Goal: Task Accomplishment & Management: Use online tool/utility

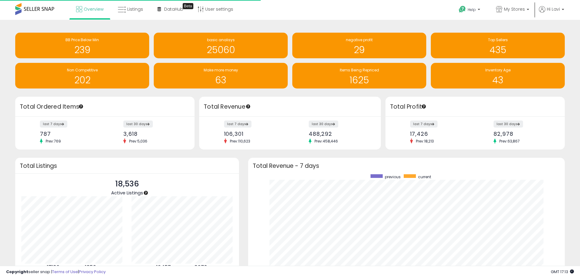
scroll to position [115, 305]
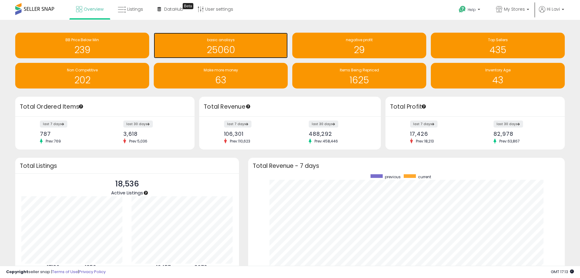
click at [245, 42] on div "basic analisys" at bounding box center [221, 40] width 128 height 6
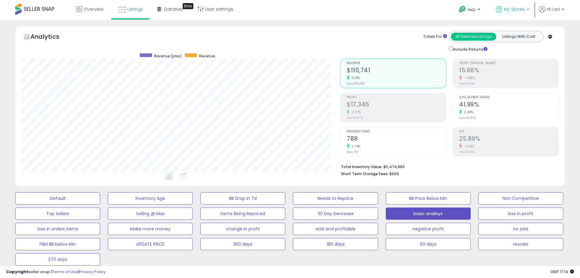
click at [519, 9] on span "My Stores" at bounding box center [514, 9] width 21 height 6
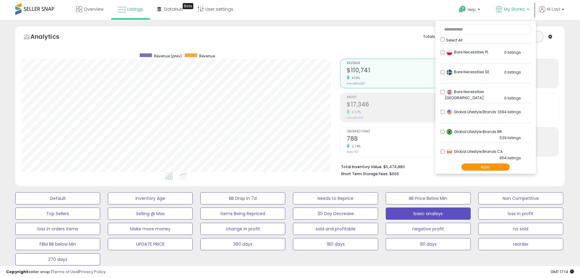
scroll to position [152, 0]
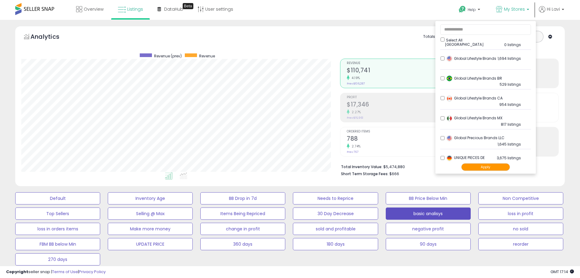
click at [442, 135] on li "Global Precious Brands LLC 1,645 listings" at bounding box center [486, 139] width 91 height 19
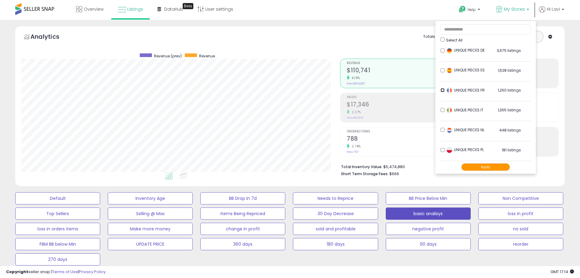
scroll to position [274, 0]
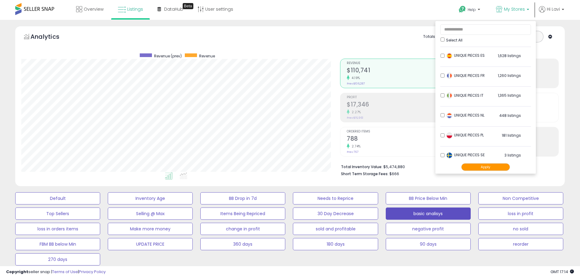
click at [439, 94] on ul "Select All Bare Necessities DE 112 listings" at bounding box center [486, 97] width 101 height 152
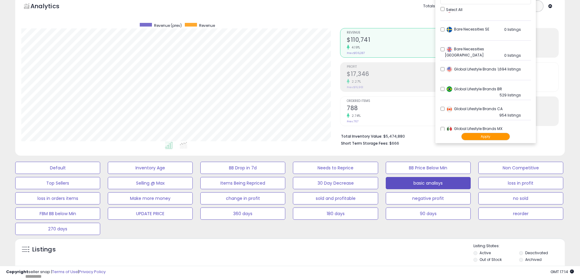
scroll to position [152, 0]
click at [471, 135] on button "Apply" at bounding box center [486, 137] width 49 height 8
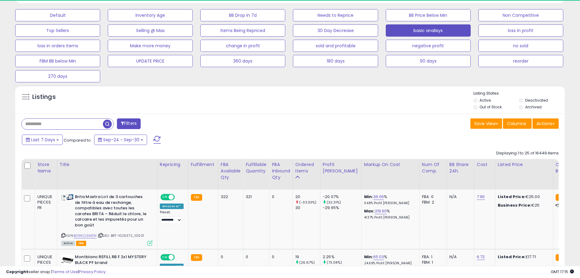
scroll to position [122, 0]
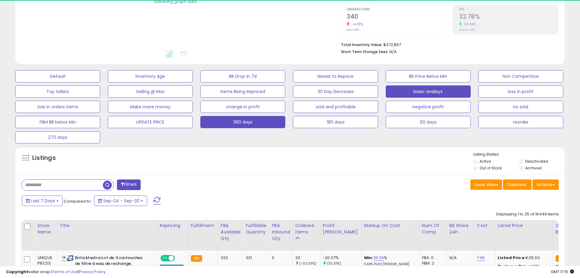
click at [224, 121] on button "360 days" at bounding box center [243, 122] width 85 height 12
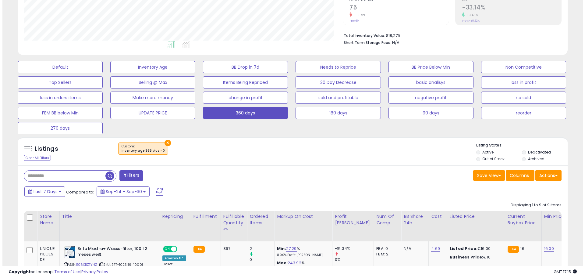
scroll to position [131, 0]
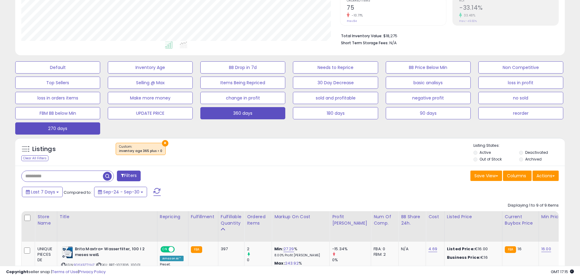
click at [86, 127] on button "270 days" at bounding box center [57, 128] width 85 height 12
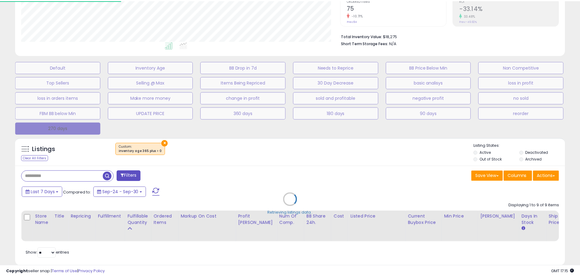
scroll to position [125, 322]
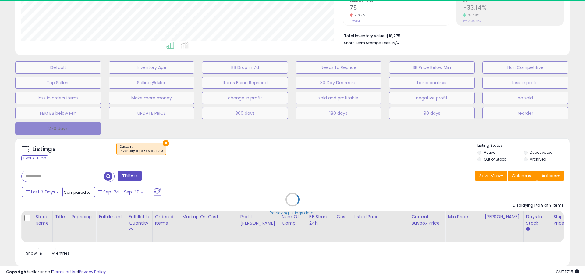
select select "**"
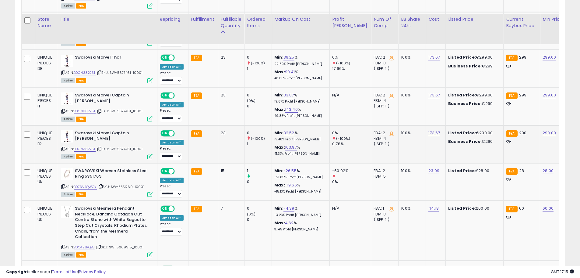
scroll to position [557, 0]
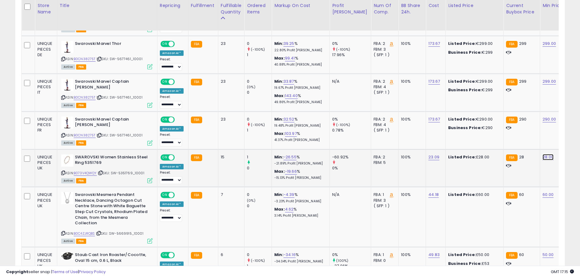
click at [543, 157] on link "28.00" at bounding box center [548, 157] width 11 height 6
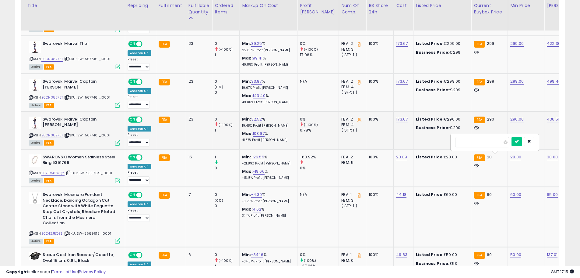
drag, startPoint x: 482, startPoint y: 140, endPoint x: 401, endPoint y: 142, distance: 81.1
type input "**"
click button "submit" at bounding box center [517, 141] width 10 height 9
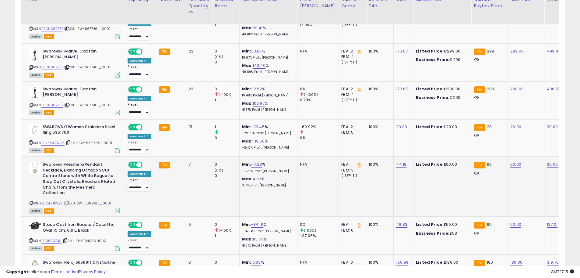
scroll to position [588, 0]
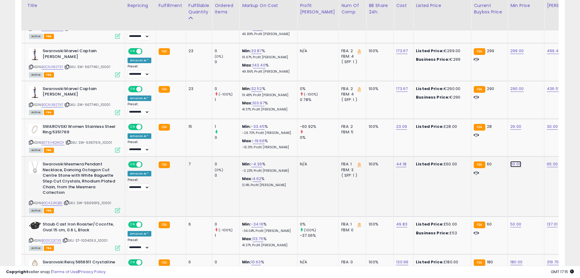
click at [511, 165] on link "60.00" at bounding box center [516, 164] width 11 height 6
drag, startPoint x: 489, startPoint y: 147, endPoint x: 371, endPoint y: 144, distance: 117.7
type input "**"
click button "submit" at bounding box center [517, 148] width 10 height 9
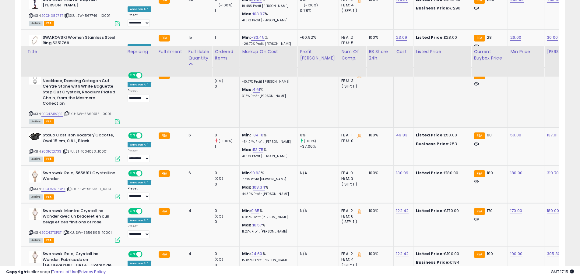
scroll to position [740, 0]
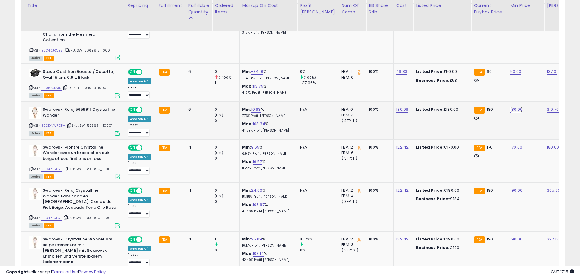
click at [511, 109] on link "180.00" at bounding box center [517, 109] width 12 height 6
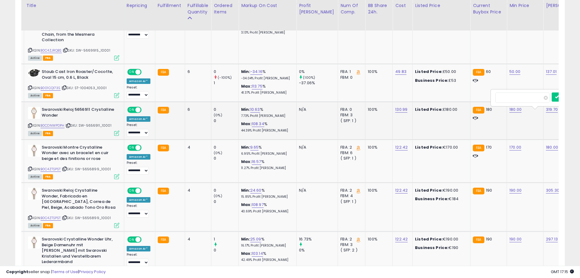
scroll to position [0, 33]
drag, startPoint x: 476, startPoint y: 94, endPoint x: 368, endPoint y: 93, distance: 107.9
click at [374, 93] on tbody "UNIQUE PIECES ES BRITA MAXTRA+ Pack 2 cartuchos de filtro de agua, compatible c…" at bounding box center [465, 220] width 954 height 1176
type input "***"
click button "submit" at bounding box center [517, 93] width 10 height 9
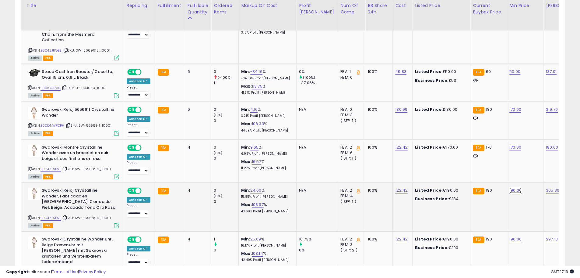
click at [510, 188] on link "190.00" at bounding box center [516, 190] width 12 height 6
drag, startPoint x: 483, startPoint y: 172, endPoint x: 428, endPoint y: 172, distance: 55.5
click at [428, 172] on tbody "UNIQUE PIECES ES BRITA MAXTRA+ Pack 2 cartuchos de filtro de agua, compatible c…" at bounding box center [465, 220] width 954 height 1176
type input "***"
click button "submit" at bounding box center [517, 174] width 10 height 9
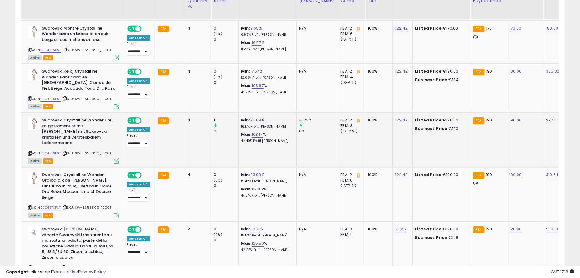
scroll to position [862, 0]
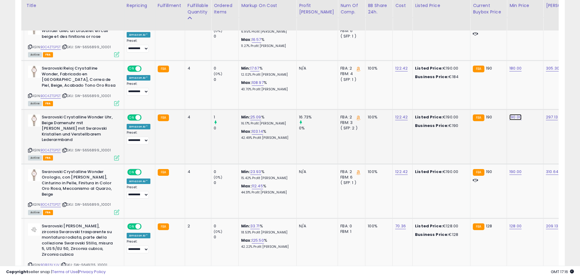
click at [510, 114] on link "190.00" at bounding box center [516, 117] width 12 height 6
drag, startPoint x: 493, startPoint y: 97, endPoint x: 427, endPoint y: 131, distance: 74.3
click at [452, 118] on tr "UNIQUE PIECES DE Swarovski Crystalline Wonder Uhr, Beige Damenuhr mit [PERSON_N…" at bounding box center [465, 136] width 954 height 54
type input "***"
click button "submit" at bounding box center [517, 95] width 10 height 9
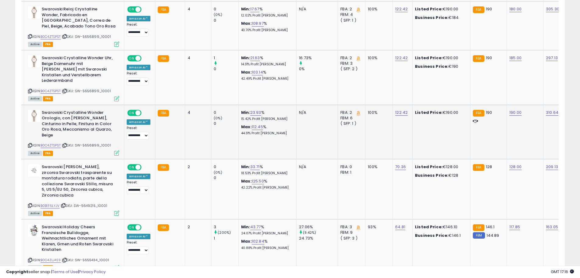
scroll to position [923, 0]
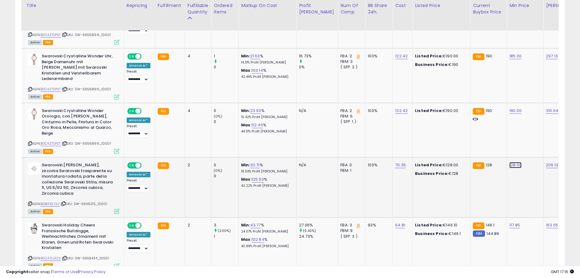
click at [510, 162] on link "128.00" at bounding box center [516, 165] width 12 height 6
drag, startPoint x: 472, startPoint y: 135, endPoint x: 480, endPoint y: 135, distance: 7.6
click at [472, 135] on input "******" at bounding box center [482, 138] width 54 height 10
drag, startPoint x: 485, startPoint y: 136, endPoint x: 412, endPoint y: 136, distance: 73.1
click at [412, 136] on tbody "UNIQUE PIECES ES BRITA MAXTRA+ Pack 2 cartuchos de filtro de agua, compatible c…" at bounding box center [465, 37] width 954 height 1176
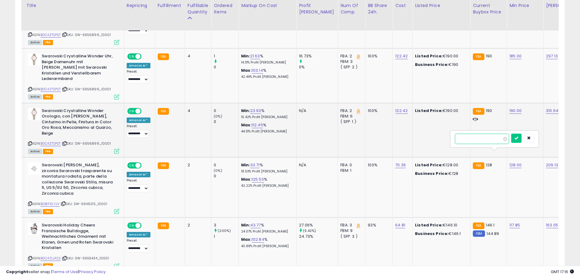
type input "**"
click button "submit" at bounding box center [517, 137] width 10 height 9
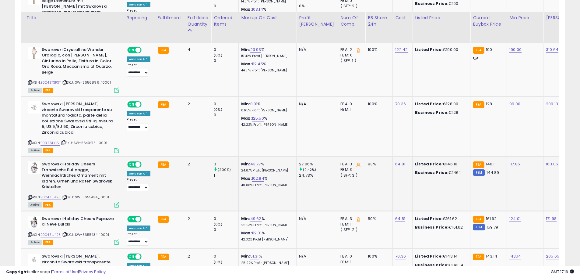
scroll to position [1014, 0]
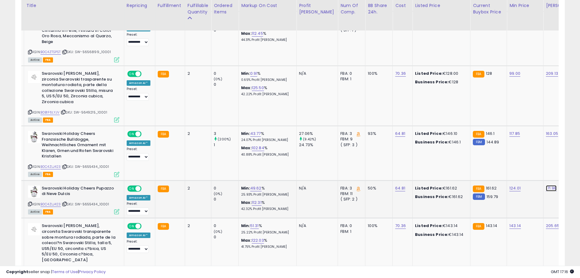
click at [546, 185] on link "171.98" at bounding box center [551, 188] width 11 height 6
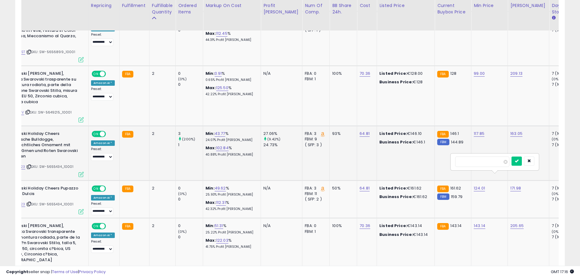
drag, startPoint x: 492, startPoint y: 158, endPoint x: 390, endPoint y: 151, distance: 102.3
type input "***"
click button "submit" at bounding box center [517, 160] width 10 height 9
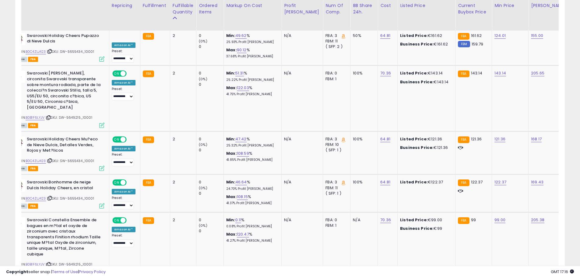
scroll to position [0, 0]
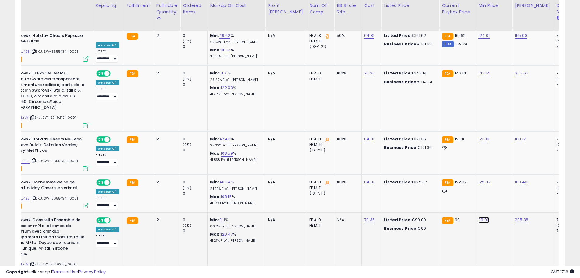
click at [479, 217] on link "99.00" at bounding box center [484, 220] width 11 height 6
drag, startPoint x: 449, startPoint y: 184, endPoint x: 374, endPoint y: 176, distance: 75.1
type input "**"
click button "submit" at bounding box center [485, 187] width 10 height 9
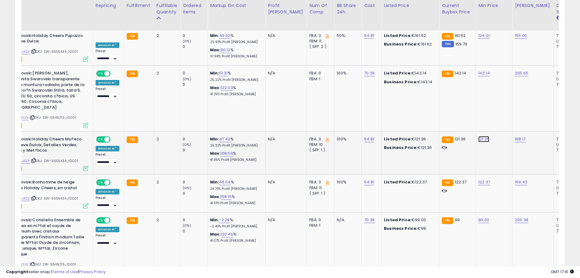
click at [479, 136] on link "121.36" at bounding box center [484, 139] width 11 height 6
drag, startPoint x: 436, startPoint y: 105, endPoint x: 404, endPoint y: 108, distance: 32.4
type input "***"
click button "submit" at bounding box center [485, 106] width 10 height 9
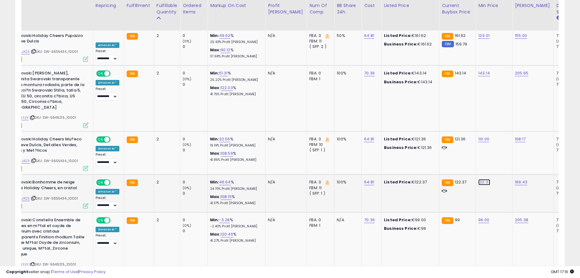
click at [479, 179] on link "122.37" at bounding box center [485, 182] width 12 height 6
drag, startPoint x: 460, startPoint y: 151, endPoint x: 404, endPoint y: 156, distance: 56.9
click at [503, 148] on button "button" at bounding box center [498, 149] width 10 height 9
click at [479, 136] on link "110.00" at bounding box center [484, 139] width 11 height 6
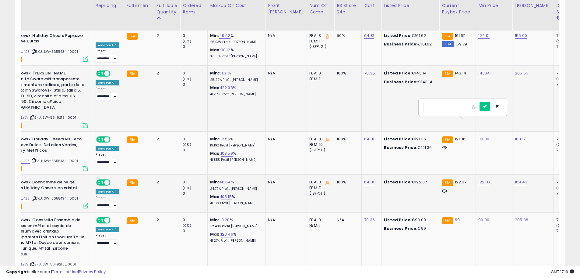
drag, startPoint x: 457, startPoint y: 104, endPoint x: 377, endPoint y: 102, distance: 79.9
type input "***"
click button "submit" at bounding box center [485, 106] width 10 height 9
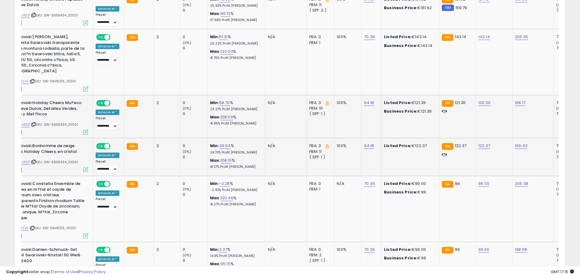
scroll to position [1258, 0]
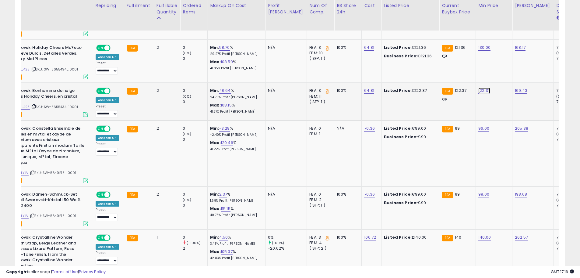
click at [479, 87] on link "122.37" at bounding box center [485, 90] width 12 height 6
drag, startPoint x: 449, startPoint y: 60, endPoint x: 322, endPoint y: 59, distance: 126.2
type input "***"
click button "submit" at bounding box center [485, 58] width 10 height 9
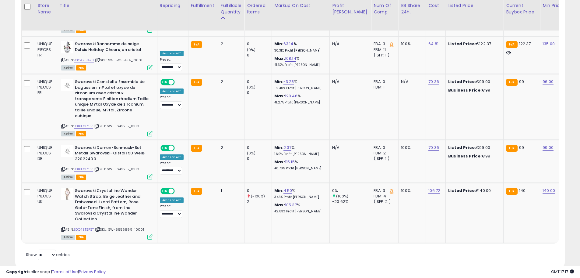
scroll to position [0, 0]
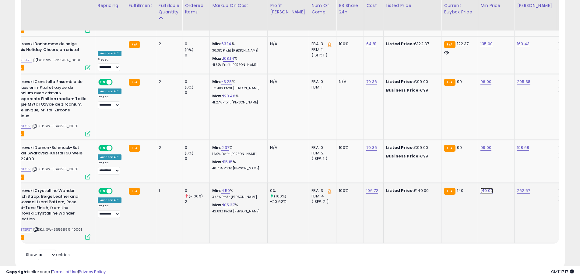
click at [481, 187] on link "140.00" at bounding box center [487, 190] width 12 height 6
drag, startPoint x: 426, startPoint y: 152, endPoint x: 330, endPoint y: 151, distance: 96.6
type input "***"
click button "submit" at bounding box center [488, 157] width 10 height 9
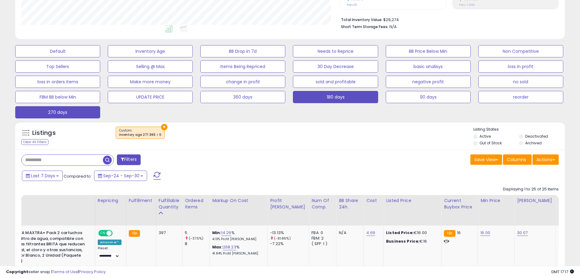
click at [320, 98] on button "180 days" at bounding box center [335, 97] width 85 height 12
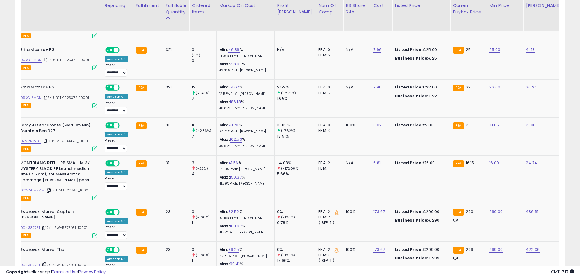
scroll to position [0, 57]
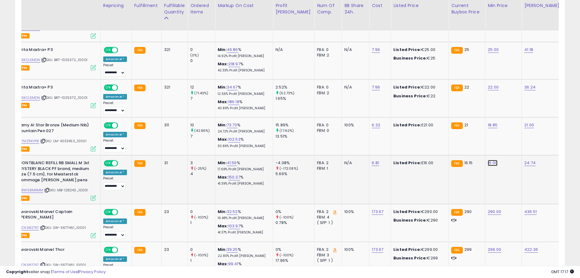
click at [488, 160] on link "16.00" at bounding box center [493, 163] width 10 height 6
type input "****"
click button "submit" at bounding box center [493, 141] width 10 height 9
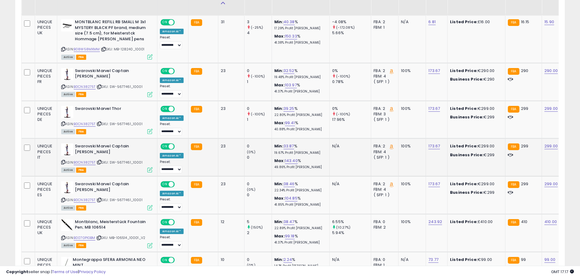
scroll to position [786, 0]
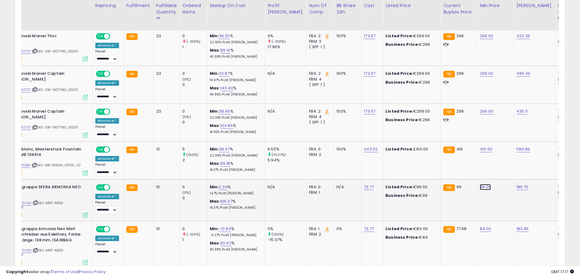
click at [480, 184] on link "99.00" at bounding box center [485, 187] width 11 height 6
drag, startPoint x: 460, startPoint y: 169, endPoint x: 344, endPoint y: 149, distance: 118.1
type input "**"
click button "submit" at bounding box center [486, 165] width 10 height 9
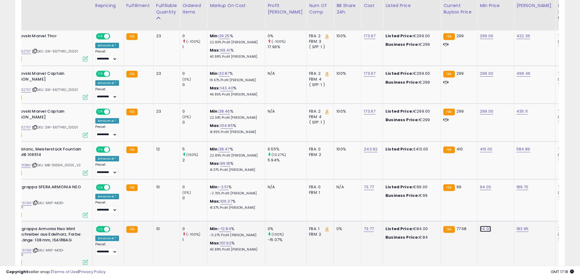
click at [480, 225] on link "84.00" at bounding box center [485, 228] width 11 height 6
drag, startPoint x: 456, startPoint y: 208, endPoint x: 349, endPoint y: 198, distance: 107.4
type input "**"
click button "submit" at bounding box center [486, 207] width 10 height 9
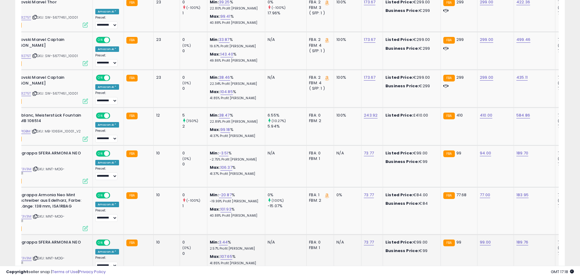
scroll to position [908, 0]
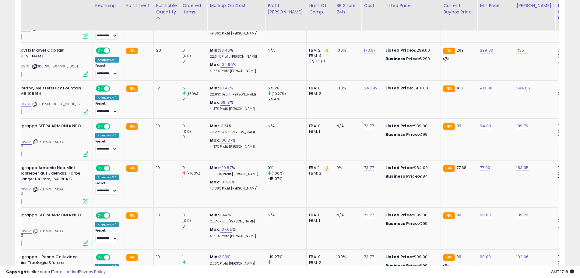
drag, startPoint x: 326, startPoint y: 260, endPoint x: 281, endPoint y: 256, distance: 45.6
click at [283, 260] on div at bounding box center [290, 263] width 538 height 6
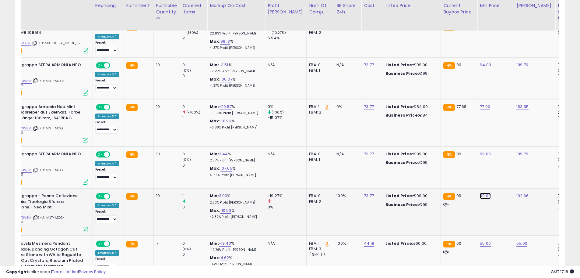
click at [480, 193] on link "99.00" at bounding box center [485, 196] width 11 height 6
drag, startPoint x: 450, startPoint y: 171, endPoint x: 353, endPoint y: 166, distance: 97.0
click at [365, 167] on tbody "UNIQUE PIECES FR BRITA MAXTRA+ Lot de 2 cartouches filtrantes ? eau (version eu…" at bounding box center [435, 170] width 957 height 1535
type input "**"
click button "submit" at bounding box center [486, 174] width 10 height 9
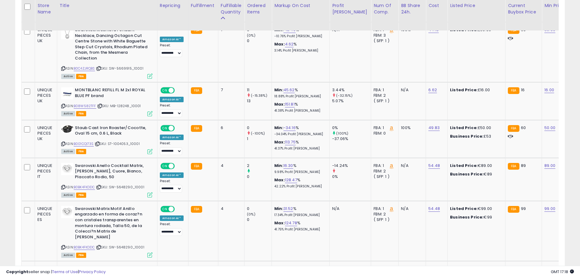
scroll to position [0, 49]
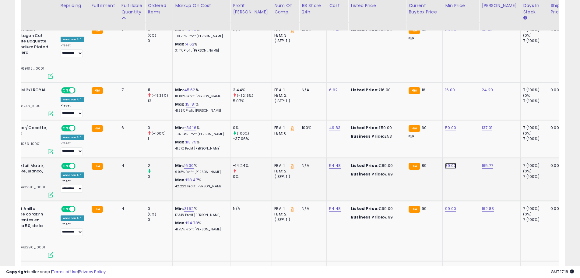
click at [446, 162] on link "89.00" at bounding box center [451, 165] width 11 height 6
drag, startPoint x: 420, startPoint y: 144, endPoint x: 293, endPoint y: 141, distance: 127.7
type input "**"
click button "submit" at bounding box center [451, 144] width 10 height 9
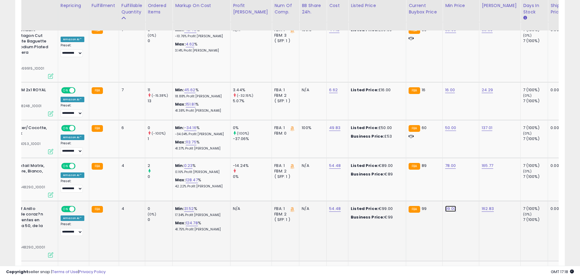
click at [446, 205] on link "99.00" at bounding box center [451, 208] width 11 height 6
drag, startPoint x: 426, startPoint y: 192, endPoint x: 342, endPoint y: 179, distance: 85.7
type input "**"
click button "submit" at bounding box center [451, 187] width 10 height 9
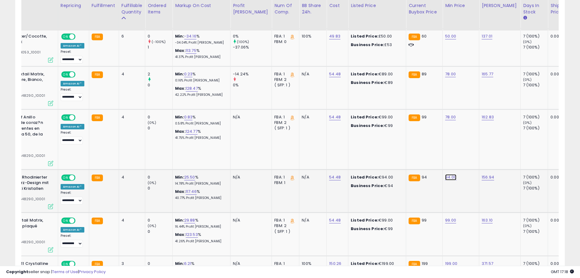
click at [446, 174] on link "94.00" at bounding box center [451, 177] width 11 height 6
drag, startPoint x: 432, startPoint y: 155, endPoint x: 377, endPoint y: 149, distance: 54.9
type input "**"
click button "submit" at bounding box center [451, 150] width 10 height 9
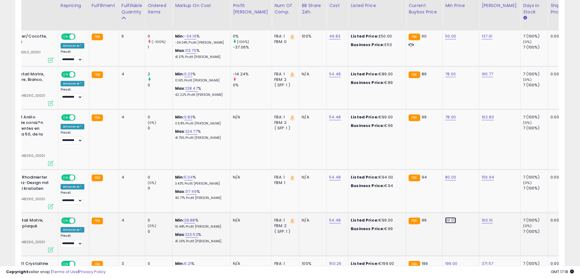
click at [446, 217] on link "99.00" at bounding box center [451, 220] width 11 height 6
drag, startPoint x: 410, startPoint y: 200, endPoint x: 312, endPoint y: 196, distance: 98.2
type input "**"
click button "submit" at bounding box center [451, 198] width 10 height 9
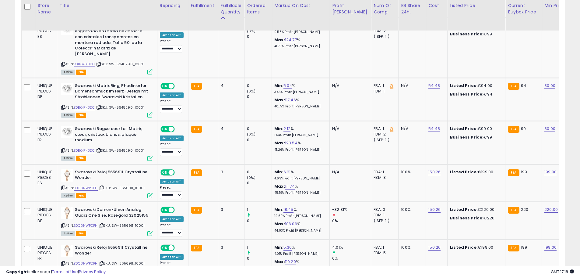
scroll to position [0, 21]
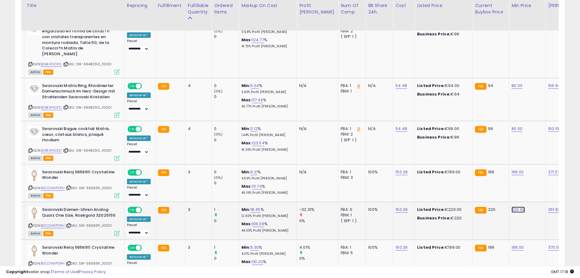
click at [512, 206] on link "220.00" at bounding box center [518, 209] width 13 height 6
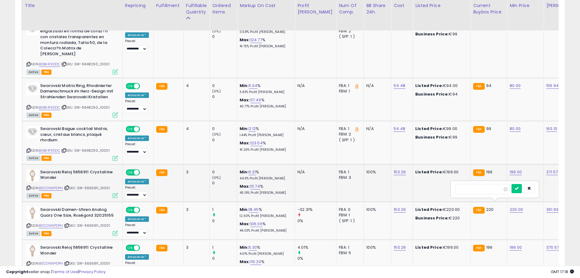
drag, startPoint x: 404, startPoint y: 181, endPoint x: 300, endPoint y: 180, distance: 103.3
type input "***"
click button "submit" at bounding box center [517, 188] width 10 height 9
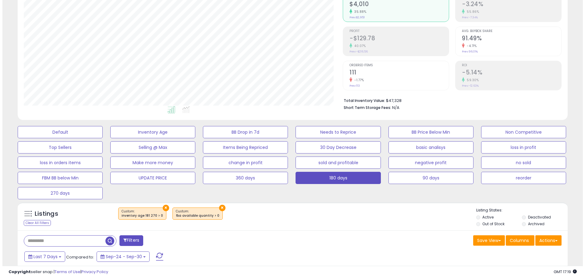
scroll to position [55, 0]
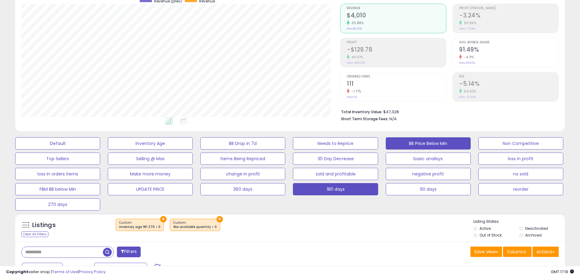
click at [451, 141] on button "BB Price Below Min" at bounding box center [428, 143] width 85 height 12
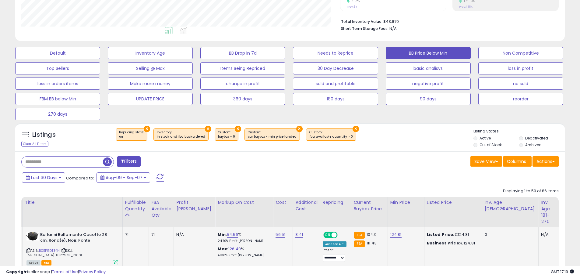
scroll to position [207, 0]
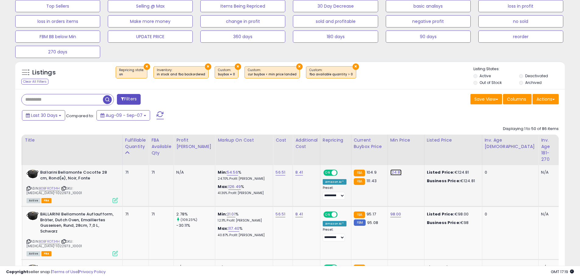
click at [391, 172] on link "124.81" at bounding box center [396, 172] width 11 height 6
drag, startPoint x: 370, startPoint y: 157, endPoint x: 284, endPoint y: 157, distance: 85.6
type input "***"
click button "submit" at bounding box center [398, 156] width 10 height 9
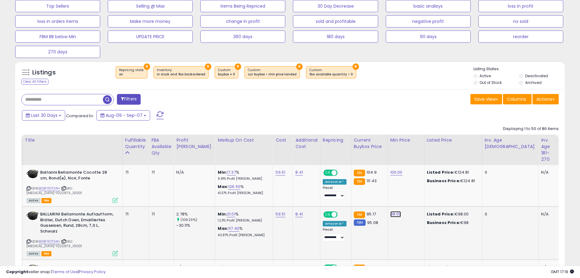
click at [391, 211] on link "98.00" at bounding box center [396, 214] width 11 height 6
drag, startPoint x: 267, startPoint y: 180, endPoint x: 169, endPoint y: 161, distance: 99.4
type input "**"
click button "submit" at bounding box center [398, 194] width 10 height 9
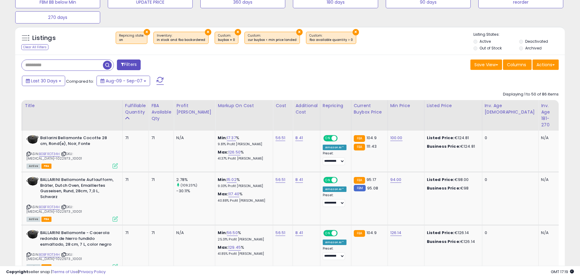
scroll to position [329, 0]
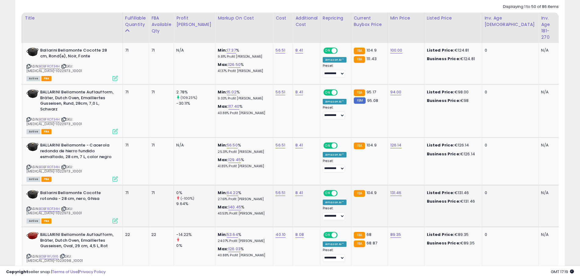
click at [388, 185] on td "131.46" at bounding box center [406, 206] width 37 height 42
click at [391, 190] on link "131.46" at bounding box center [396, 193] width 11 height 6
drag, startPoint x: 363, startPoint y: 160, endPoint x: 288, endPoint y: 154, distance: 75.2
type input "***"
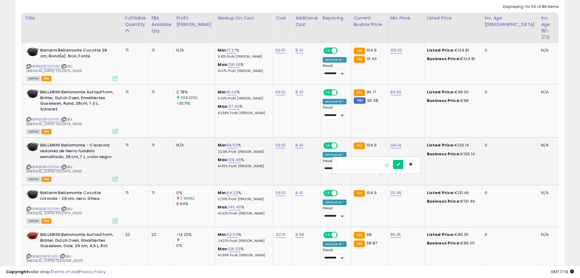
click button "submit" at bounding box center [398, 164] width 10 height 9
click at [391, 142] on link "126.14" at bounding box center [396, 145] width 11 height 6
drag, startPoint x: 366, startPoint y: 122, endPoint x: 193, endPoint y: 110, distance: 172.9
type input "***"
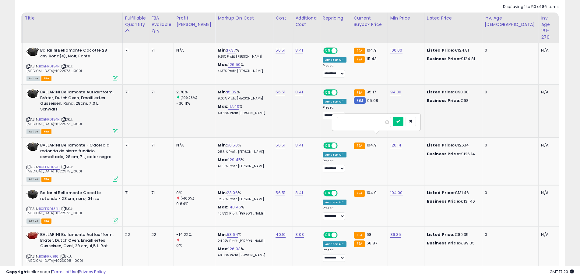
click button "submit" at bounding box center [398, 121] width 10 height 9
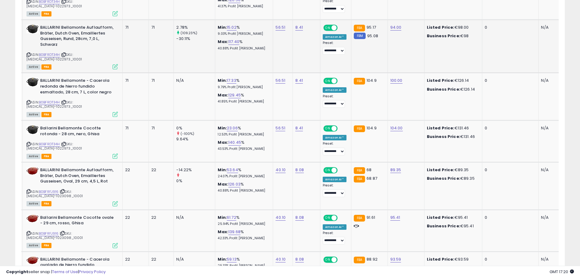
scroll to position [421, 0]
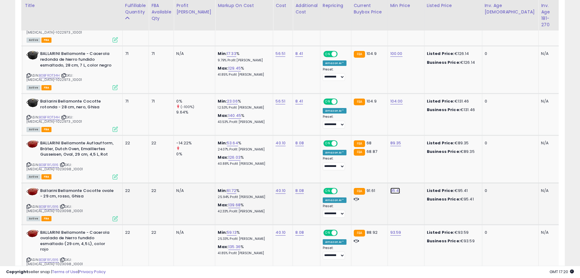
click at [391, 187] on link "95.41" at bounding box center [396, 190] width 10 height 6
drag, startPoint x: 369, startPoint y: 156, endPoint x: 149, endPoint y: 139, distance: 220.6
type input "**"
click button "submit" at bounding box center [398, 153] width 10 height 9
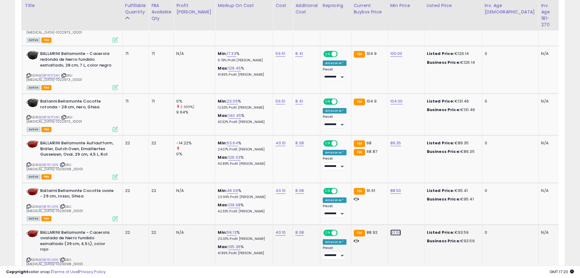
click at [391, 229] on link "93.59" at bounding box center [396, 232] width 11 height 6
drag, startPoint x: 219, startPoint y: 183, endPoint x: 64, endPoint y: 176, distance: 155.5
type input "**"
click button "submit" at bounding box center [398, 191] width 10 height 9
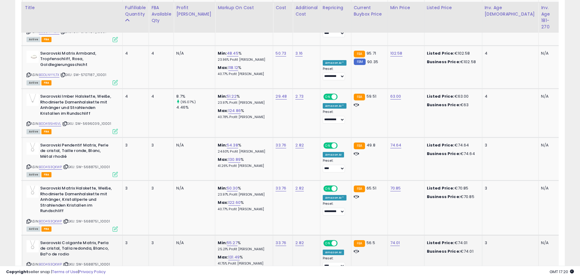
scroll to position [2307, 0]
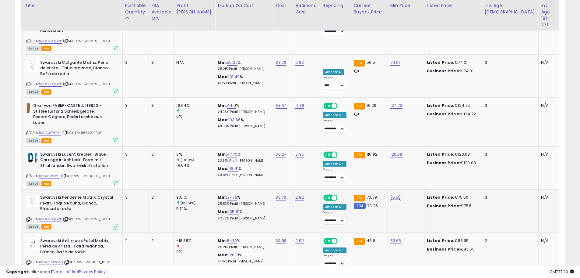
click at [391, 194] on link "75.50" at bounding box center [396, 197] width 11 height 6
drag, startPoint x: 374, startPoint y: 126, endPoint x: 287, endPoint y: 109, distance: 88.9
type input "**"
click button "submit" at bounding box center [398, 125] width 10 height 9
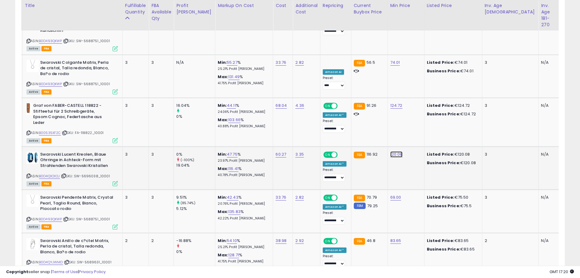
click at [391, 151] on link "120.08" at bounding box center [397, 154] width 12 height 6
drag, startPoint x: 366, startPoint y: 87, endPoint x: 215, endPoint y: 71, distance: 152.0
type input "***"
click button "submit" at bounding box center [399, 82] width 10 height 9
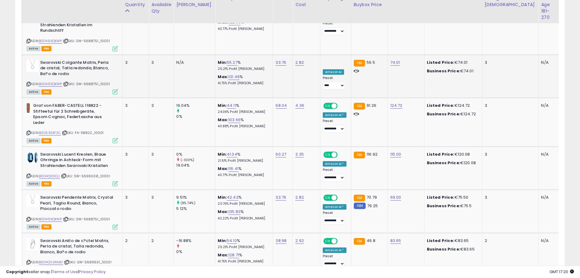
scroll to position [2277, 0]
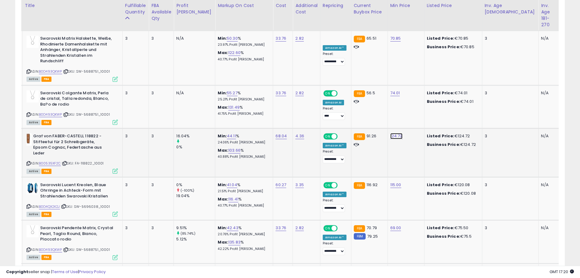
click at [391, 133] on link "124.72" at bounding box center [397, 136] width 12 height 6
click at [413, 63] on icon "button" at bounding box center [412, 64] width 4 height 4
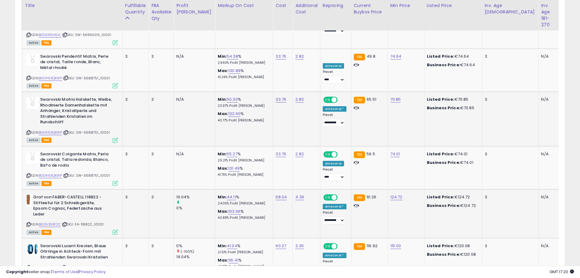
scroll to position [2185, 0]
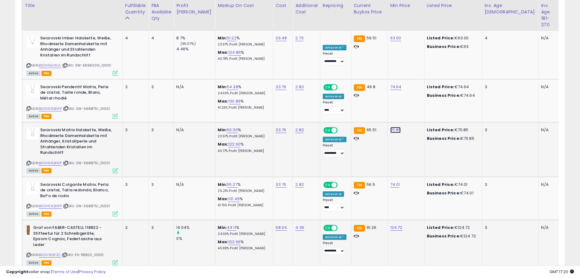
click at [391, 127] on link "70.85" at bounding box center [396, 130] width 11 height 6
drag, startPoint x: 371, startPoint y: 60, endPoint x: 61, endPoint y: 53, distance: 309.7
type input "**"
click button "submit" at bounding box center [398, 58] width 10 height 9
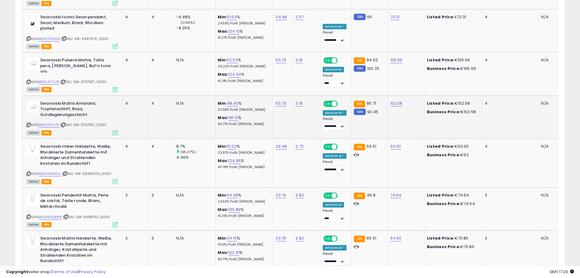
scroll to position [2033, 0]
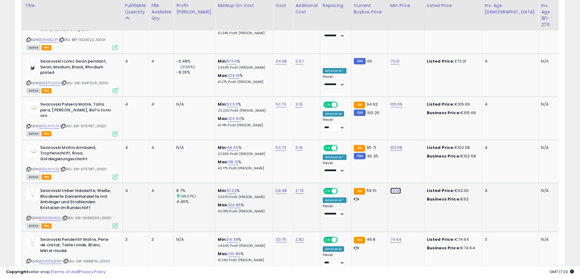
click at [391, 187] on link "63.00" at bounding box center [396, 190] width 11 height 6
drag, startPoint x: 375, startPoint y: 123, endPoint x: 114, endPoint y: 97, distance: 261.8
type input "**"
click button "submit" at bounding box center [398, 118] width 10 height 9
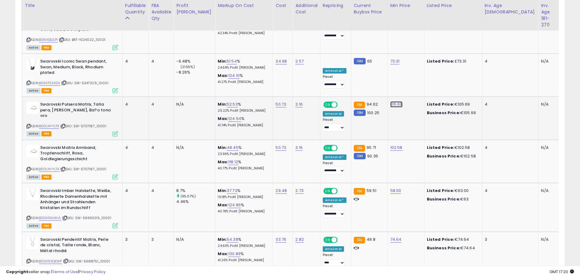
click at [391, 101] on link "105.69" at bounding box center [397, 104] width 12 height 6
drag, startPoint x: 374, startPoint y: 42, endPoint x: 203, endPoint y: 23, distance: 171.7
type input "**"
click button "submit" at bounding box center [399, 38] width 10 height 9
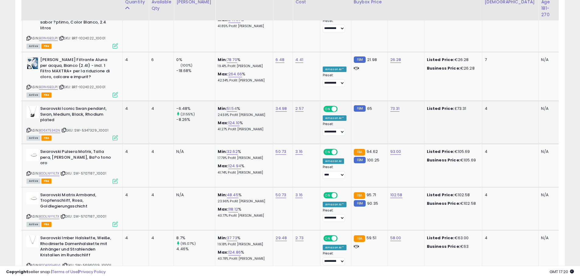
scroll to position [1941, 0]
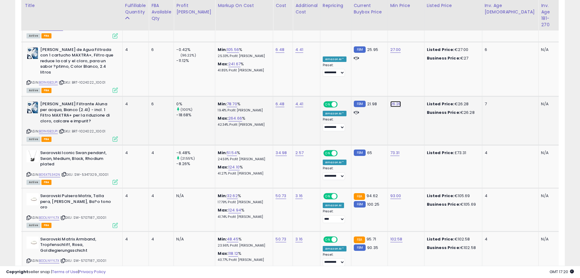
click at [391, 101] on link "26.28" at bounding box center [396, 104] width 11 height 6
drag, startPoint x: 373, startPoint y: 40, endPoint x: 209, endPoint y: 31, distance: 163.9
type input "**"
click button "submit" at bounding box center [398, 37] width 10 height 9
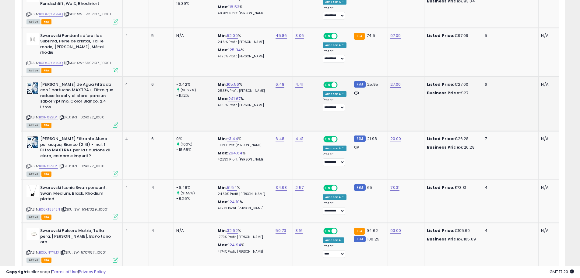
scroll to position [1850, 0]
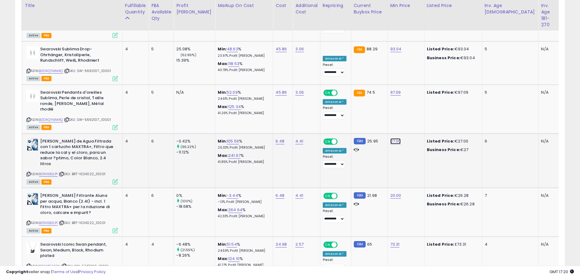
click at [391, 138] on link "27.00" at bounding box center [396, 141] width 11 height 6
drag, startPoint x: 370, startPoint y: 76, endPoint x: 184, endPoint y: 72, distance: 185.9
type input "**"
click button "submit" at bounding box center [398, 74] width 10 height 9
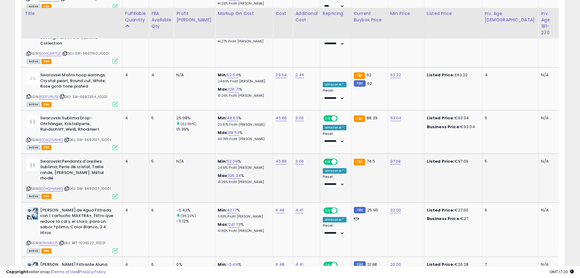
scroll to position [1759, 0]
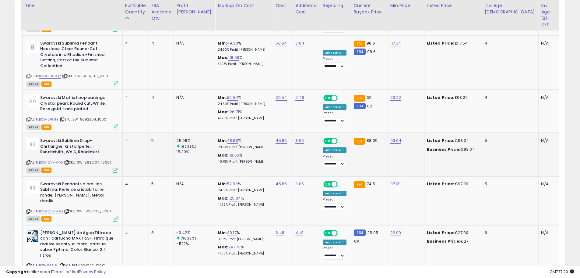
click at [388, 133] on td "93.04" at bounding box center [406, 154] width 37 height 43
click at [391, 137] on link "93.04" at bounding box center [396, 140] width 11 height 6
drag, startPoint x: 356, startPoint y: 80, endPoint x: 83, endPoint y: 75, distance: 272.5
type input "**"
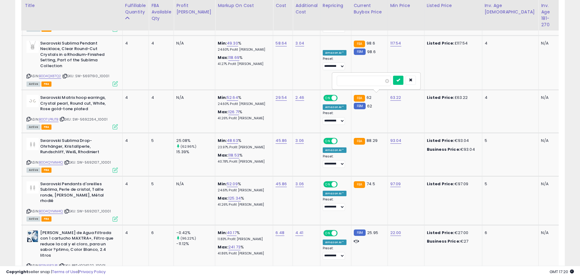
click button "submit" at bounding box center [398, 80] width 10 height 9
click at [391, 95] on div "63.22" at bounding box center [405, 97] width 29 height 5
click at [391, 94] on link "63.22" at bounding box center [396, 97] width 11 height 6
drag, startPoint x: 370, startPoint y: 39, endPoint x: 228, endPoint y: 31, distance: 141.9
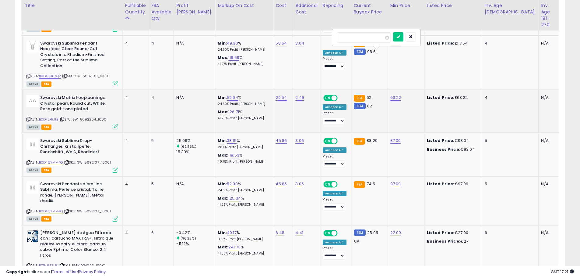
type input "**"
click button "submit" at bounding box center [398, 36] width 10 height 9
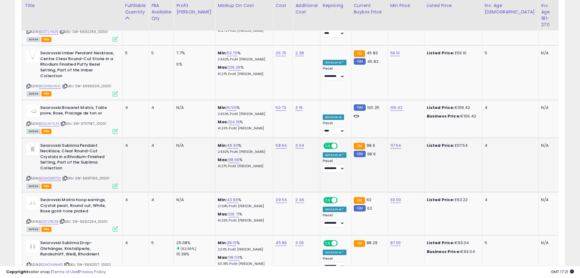
scroll to position [1637, 0]
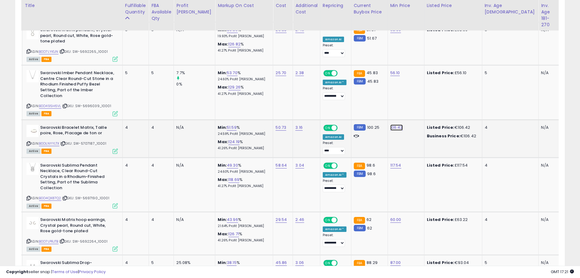
click at [391, 124] on link "106.42" at bounding box center [397, 127] width 12 height 6
drag, startPoint x: 362, startPoint y: 65, endPoint x: 80, endPoint y: 50, distance: 282.0
type input "**"
click button "submit" at bounding box center [399, 66] width 10 height 9
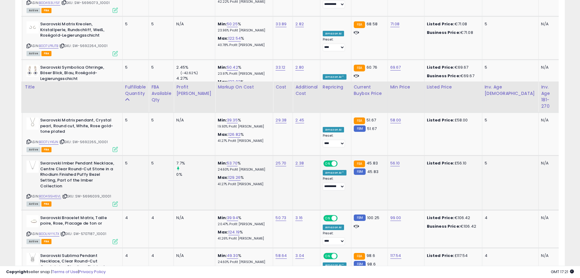
scroll to position [1545, 0]
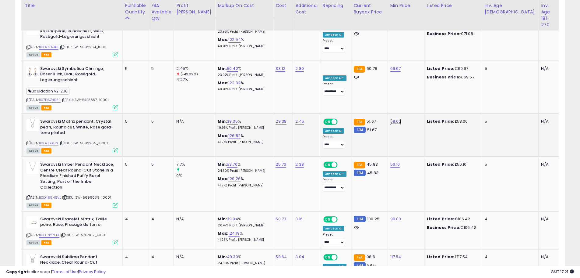
click at [391, 118] on link "58.00" at bounding box center [396, 121] width 11 height 6
drag, startPoint x: 367, startPoint y: 66, endPoint x: 202, endPoint y: 62, distance: 165.2
type input "**"
click button "submit" at bounding box center [398, 66] width 10 height 9
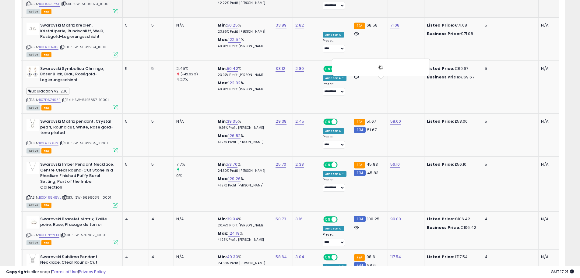
scroll to position [1423, 0]
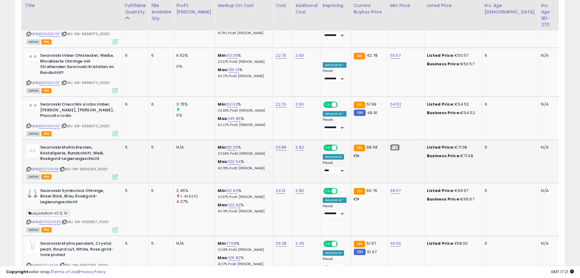
click at [391, 144] on link "71.08" at bounding box center [395, 147] width 9 height 6
drag, startPoint x: 369, startPoint y: 90, endPoint x: 71, endPoint y: 103, distance: 298.0
click at [218, 88] on tbody "UNIQUE PIECES FR Ballarini Bellamonte Cocotte 28 cm, Rond(e), Noir, Fonte ASIN:…" at bounding box center [428, 54] width 882 height 2210
type input "**"
click button "submit" at bounding box center [398, 92] width 10 height 9
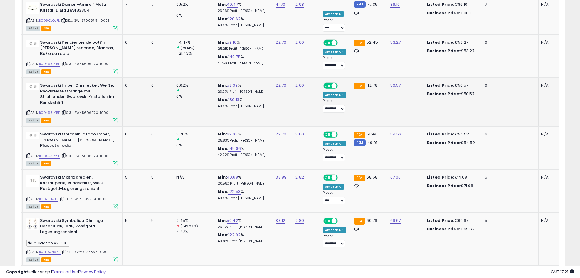
scroll to position [1332, 0]
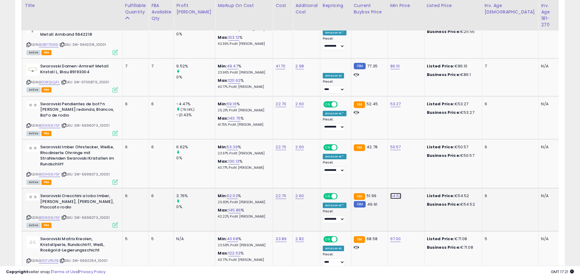
click at [391, 193] on link "54.52" at bounding box center [396, 196] width 11 height 6
drag, startPoint x: 377, startPoint y: 140, endPoint x: 108, endPoint y: 137, distance: 268.2
click at [214, 131] on tbody "UNIQUE PIECES FR Ballarini Bellamonte Cocotte 28 cm, Rond(e), Noir, Fonte ASIN:…" at bounding box center [428, 145] width 882 height 2210
type input "**"
click button "submit" at bounding box center [398, 140] width 10 height 9
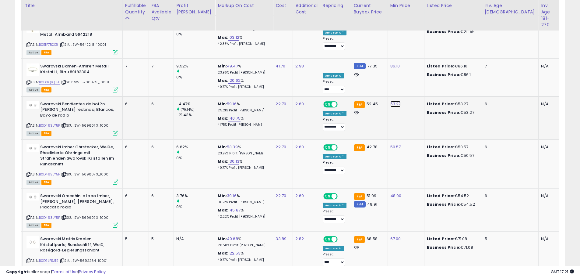
click at [391, 101] on link "53.27" at bounding box center [396, 104] width 11 height 6
drag, startPoint x: 362, startPoint y: 51, endPoint x: 148, endPoint y: 55, distance: 214.3
click at [218, 50] on tbody "UNIQUE PIECES FR Ballarini Bellamonte Cocotte 28 cm, Rond(e), Noir, Fonte ASIN:…" at bounding box center [428, 145] width 882 height 2210
type input "**"
click button "submit" at bounding box center [398, 48] width 10 height 9
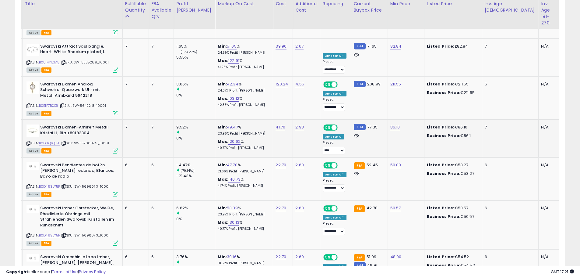
scroll to position [1241, 0]
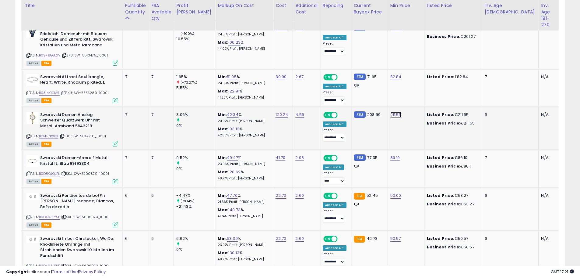
click at [391, 112] on link "211.55" at bounding box center [396, 115] width 11 height 6
drag, startPoint x: 368, startPoint y: 59, endPoint x: 171, endPoint y: 52, distance: 197.3
click at [187, 52] on tbody "UNIQUE PIECES FR Ballarini Bellamonte Cocotte 28 cm, Rond(e), Noir, Fonte ASIN:…" at bounding box center [428, 237] width 882 height 2210
type input "***"
click button "submit" at bounding box center [398, 59] width 10 height 9
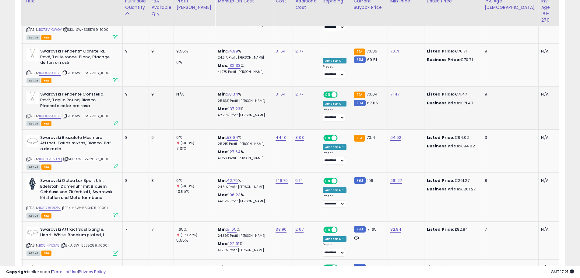
scroll to position [1058, 0]
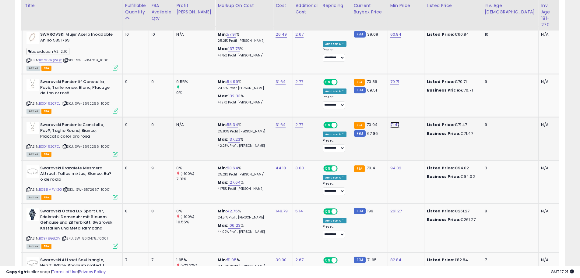
click at [391, 122] on link "71.47" at bounding box center [395, 125] width 9 height 6
drag, startPoint x: 373, startPoint y: 71, endPoint x: 237, endPoint y: 54, distance: 137.4
type input "**"
click button "submit" at bounding box center [397, 69] width 10 height 9
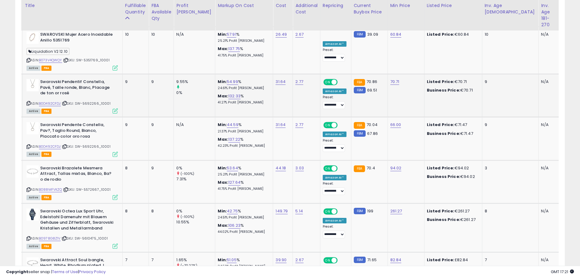
click at [388, 74] on td "70.71" at bounding box center [406, 95] width 37 height 43
click at [391, 79] on link "70.71" at bounding box center [395, 82] width 9 height 6
drag, startPoint x: 371, startPoint y: 28, endPoint x: 193, endPoint y: 2, distance: 180.4
type input "**"
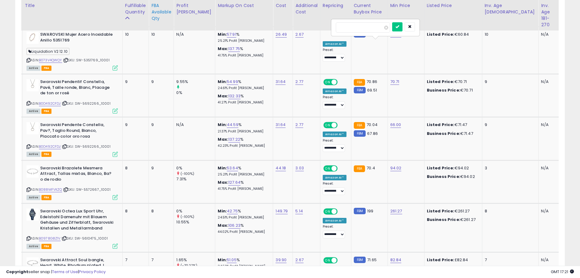
click button "submit" at bounding box center [397, 26] width 10 height 9
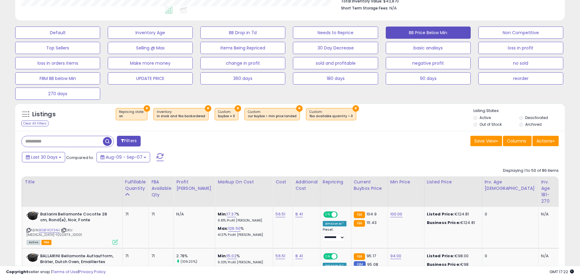
scroll to position [162, 0]
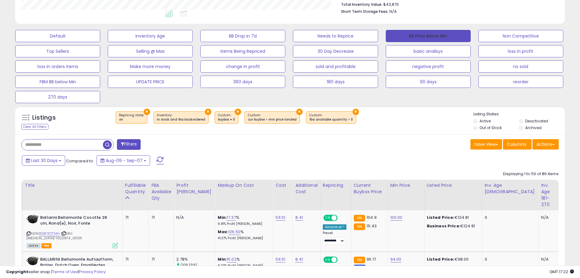
click at [428, 36] on button "BB Price Below Min" at bounding box center [428, 36] width 85 height 12
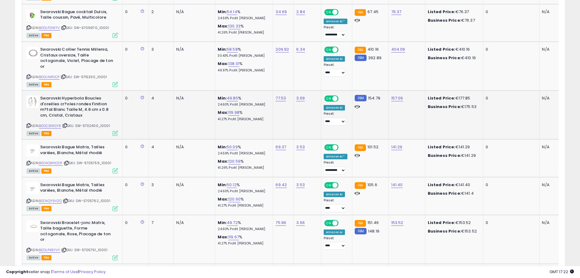
scroll to position [2194, 0]
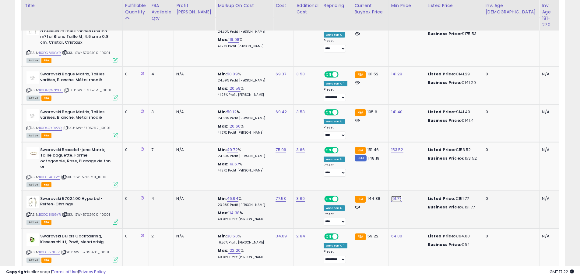
click at [392, 195] on link "151.77" at bounding box center [397, 198] width 10 height 6
drag, startPoint x: 379, startPoint y: 149, endPoint x: 308, endPoint y: 142, distance: 71.6
type input "***"
click button "submit" at bounding box center [399, 147] width 10 height 9
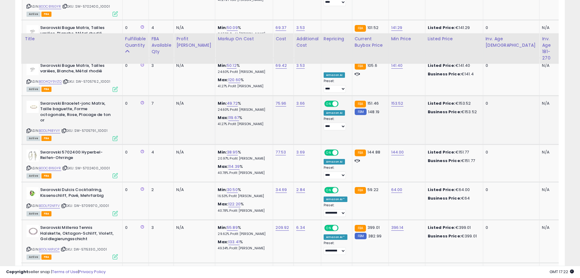
scroll to position [2285, 0]
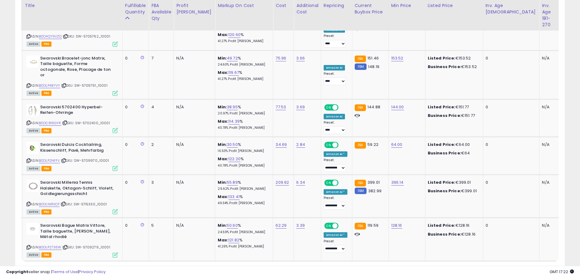
click at [534, 267] on link "2" at bounding box center [533, 272] width 10 height 10
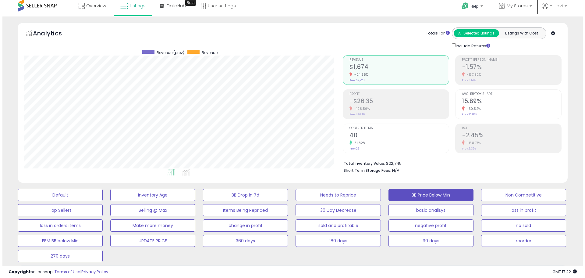
scroll to position [0, 0]
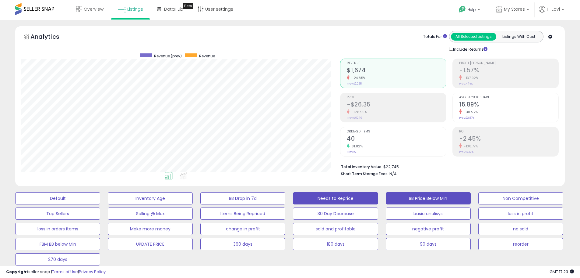
click at [370, 200] on button "Needs to Reprice" at bounding box center [335, 198] width 85 height 12
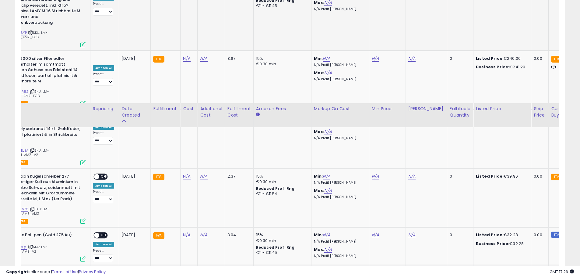
scroll to position [305, 0]
